Goal: Task Accomplishment & Management: Use online tool/utility

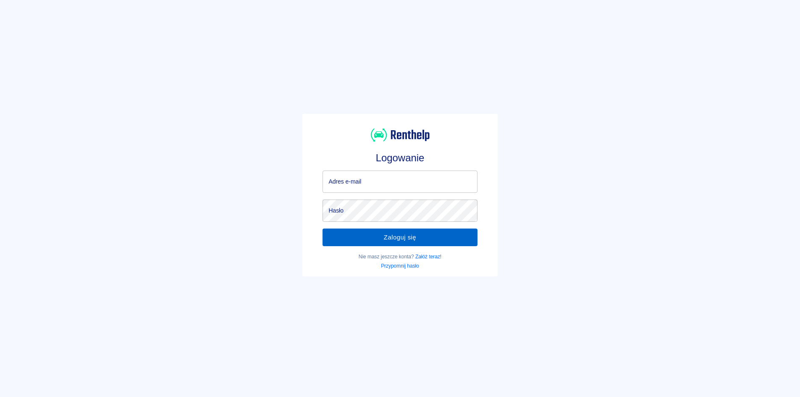
type input "[EMAIL_ADDRESS][DOMAIN_NAME]"
click at [408, 236] on button "Zaloguj się" at bounding box center [400, 237] width 155 height 18
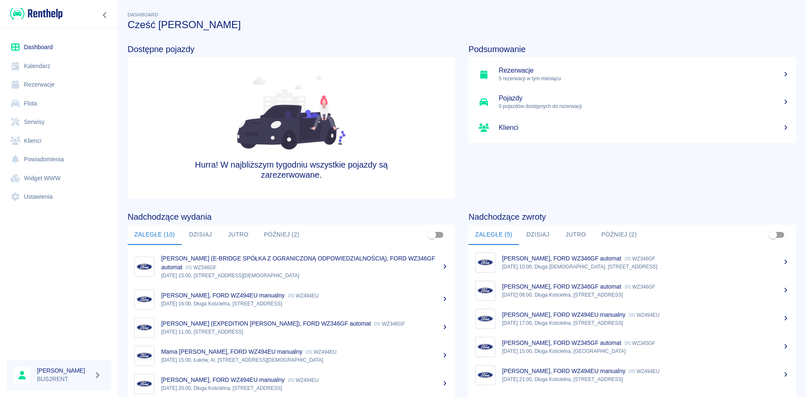
click at [56, 86] on link "Rezerwacje" at bounding box center [59, 84] width 105 height 19
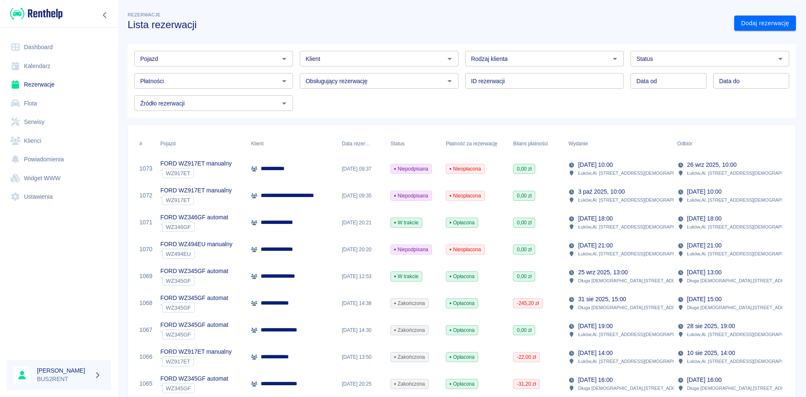
click at [53, 64] on link "Kalendarz" at bounding box center [59, 66] width 105 height 19
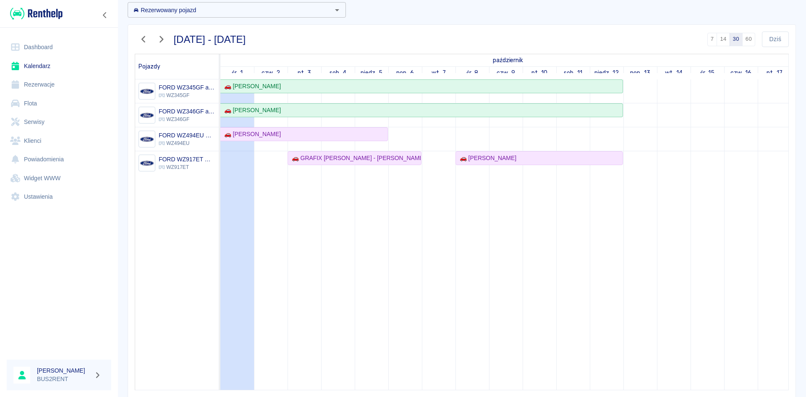
click at [538, 226] on td at bounding box center [540, 234] width 34 height 310
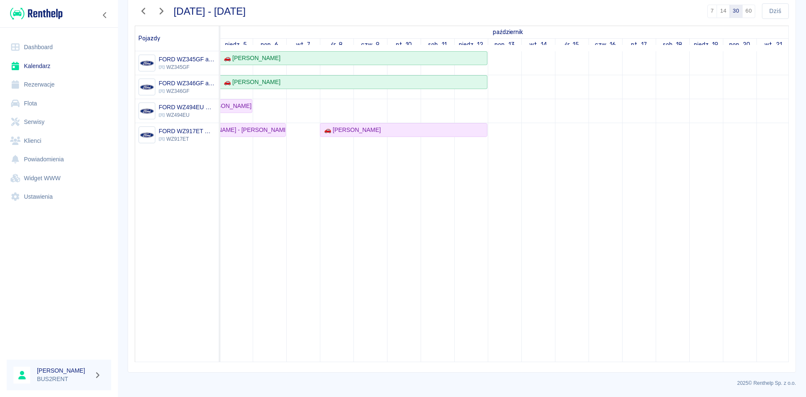
scroll to position [0, 238]
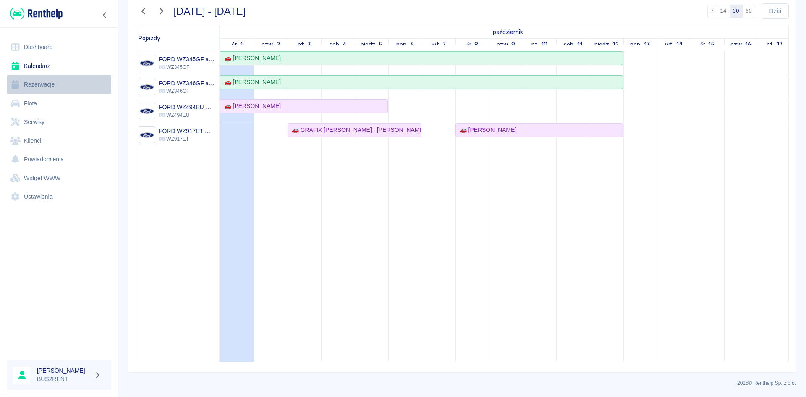
click at [57, 83] on link "Rezerwacje" at bounding box center [59, 84] width 105 height 19
